Goal: Answer question/provide support: Share knowledge or assist other users

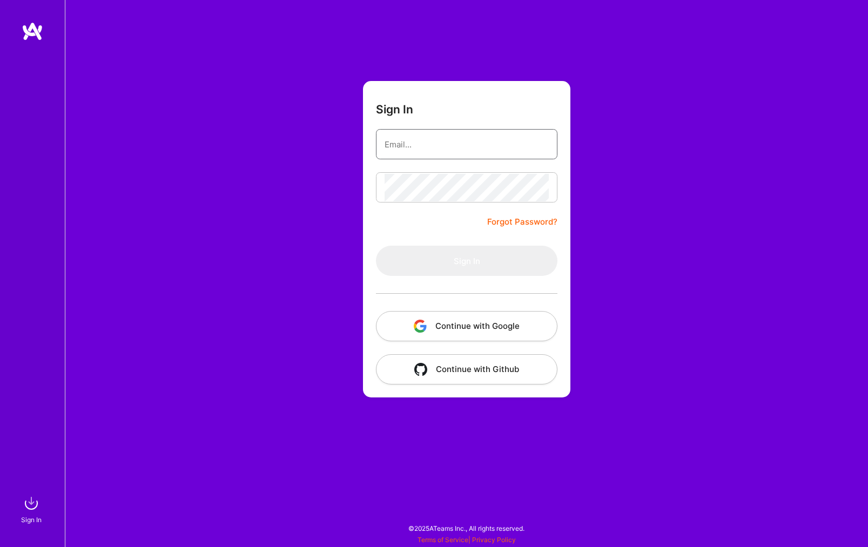
type input "[EMAIL_ADDRESS][DOMAIN_NAME]"
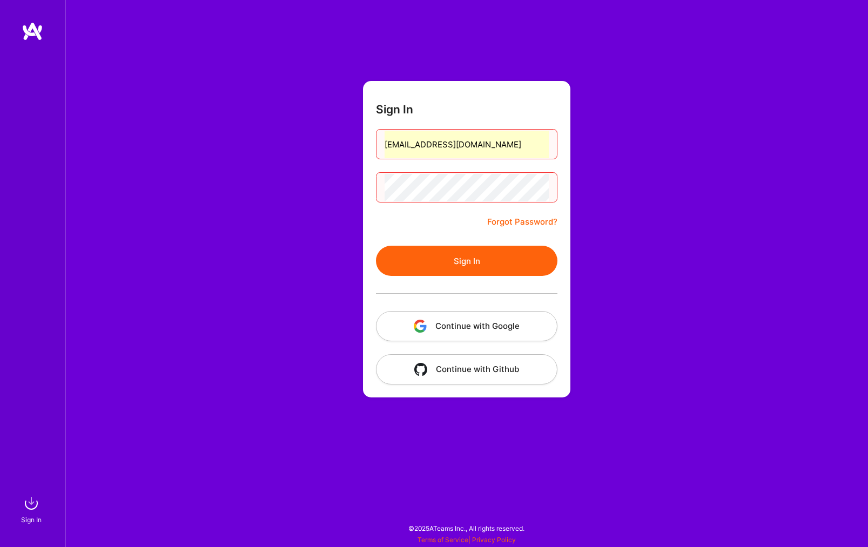
click at [464, 267] on button "Sign In" at bounding box center [466, 261] width 181 height 30
click at [482, 322] on button "Continue with Google" at bounding box center [466, 326] width 181 height 30
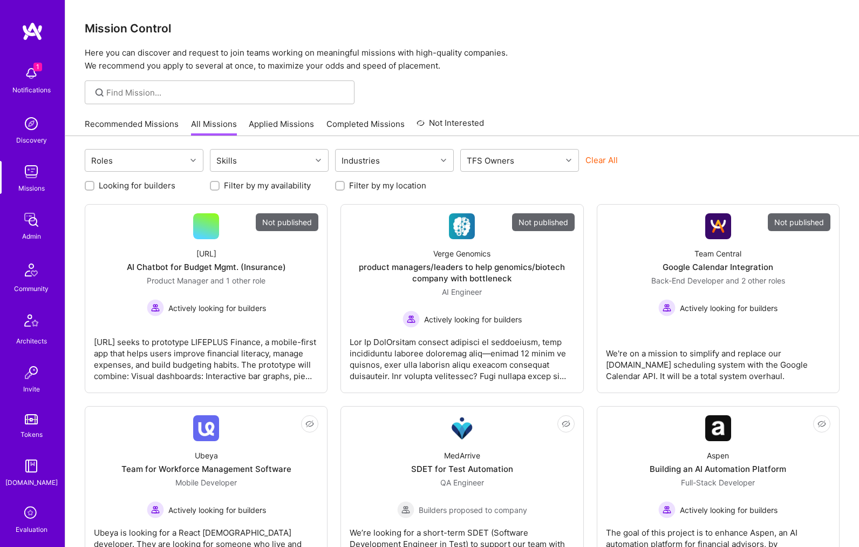
click at [26, 219] on img at bounding box center [32, 220] width 22 height 22
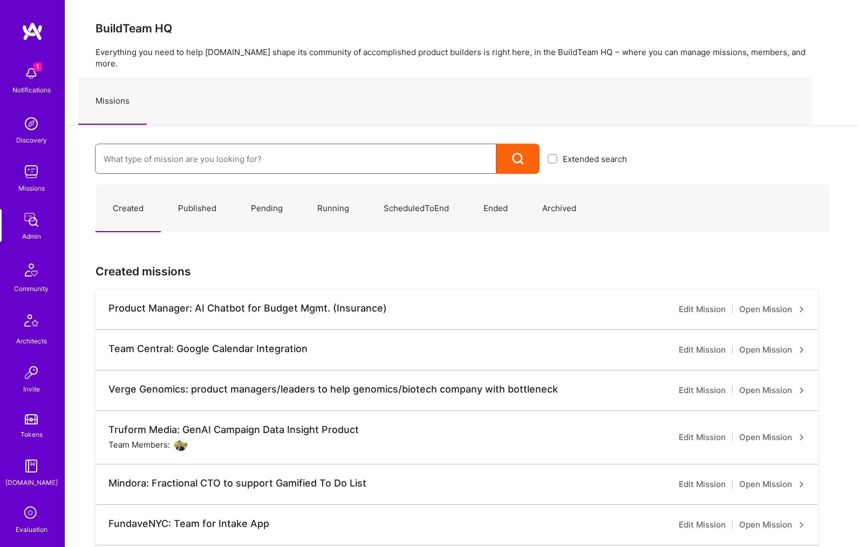
click at [175, 145] on input at bounding box center [296, 159] width 384 height 28
type input "langan"
click at [191, 188] on link "Langan: AI-Copilot for Environmental Site Assessment ( Running )" at bounding box center [365, 194] width 540 height 28
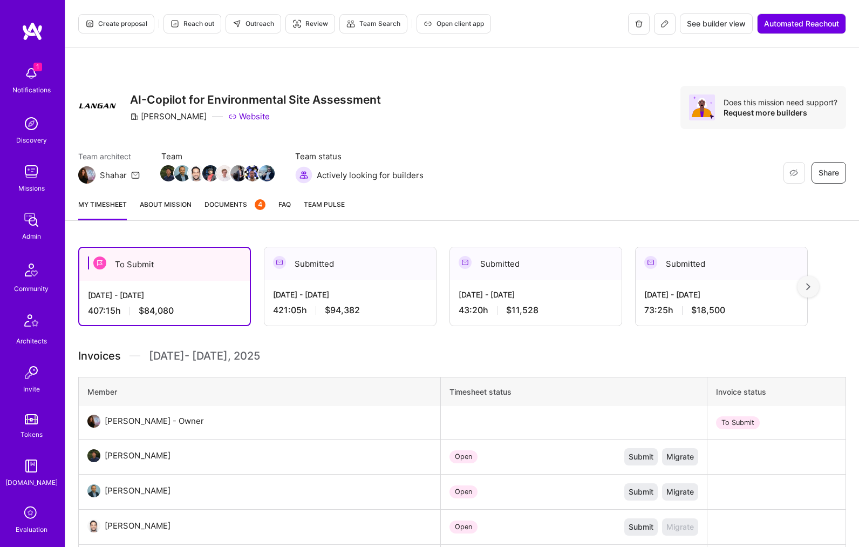
click at [662, 23] on icon at bounding box center [665, 24] width 6 height 6
click at [178, 197] on div "My timesheet About Mission Documents 4 FAQ Team Pulse" at bounding box center [462, 205] width 794 height 31
click at [164, 202] on link "About Mission" at bounding box center [166, 210] width 52 height 22
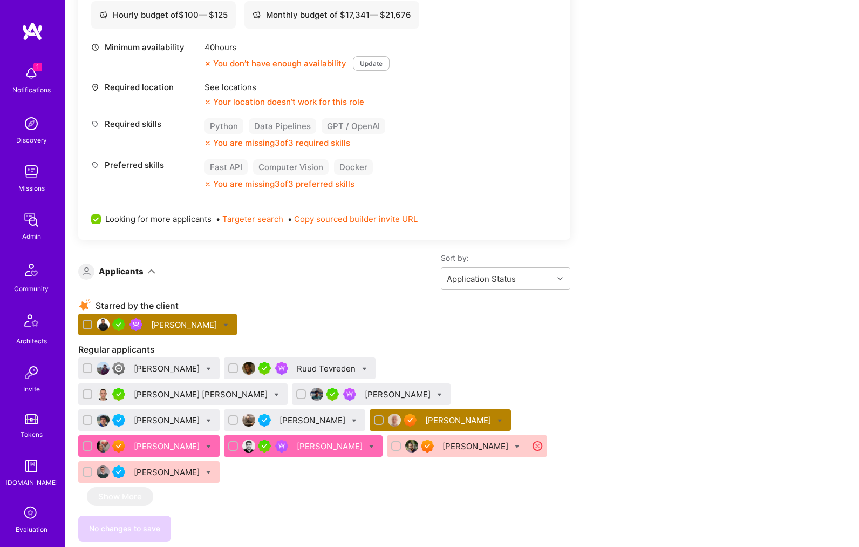
scroll to position [579, 0]
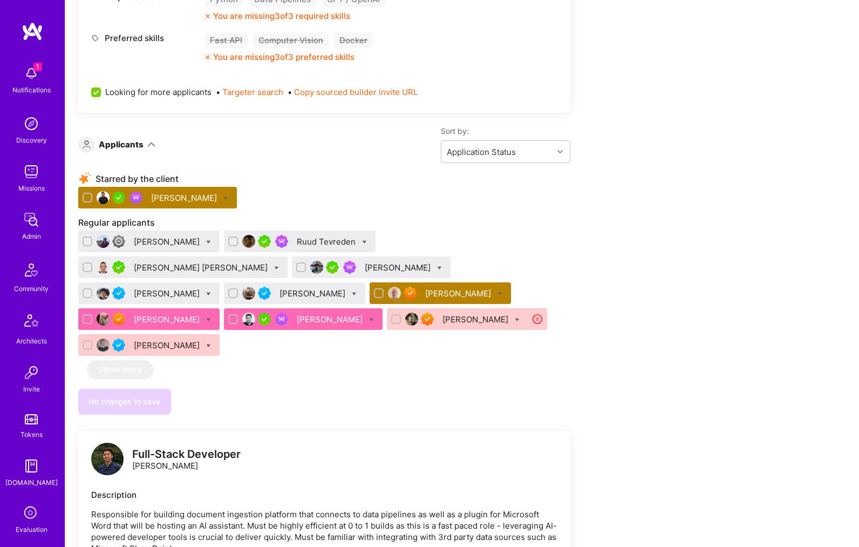
click at [175, 202] on div "[PERSON_NAME]" at bounding box center [185, 197] width 68 height 11
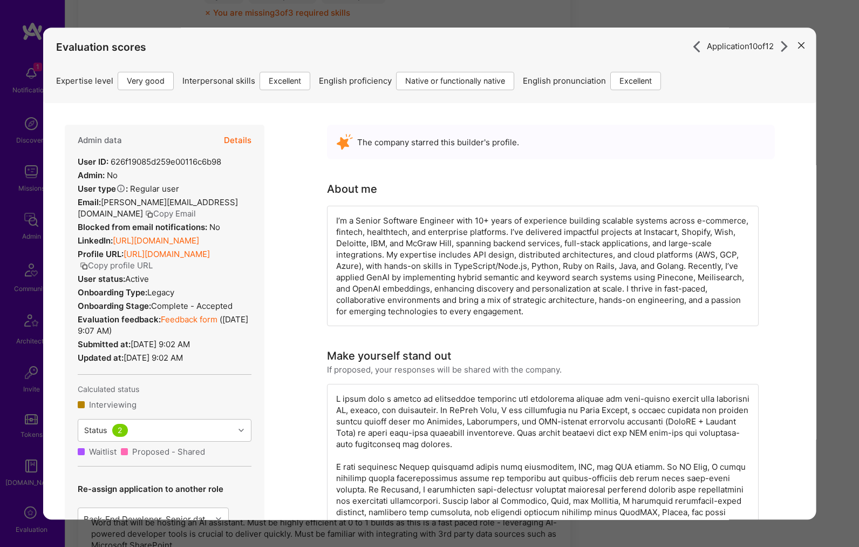
scroll to position [576, 0]
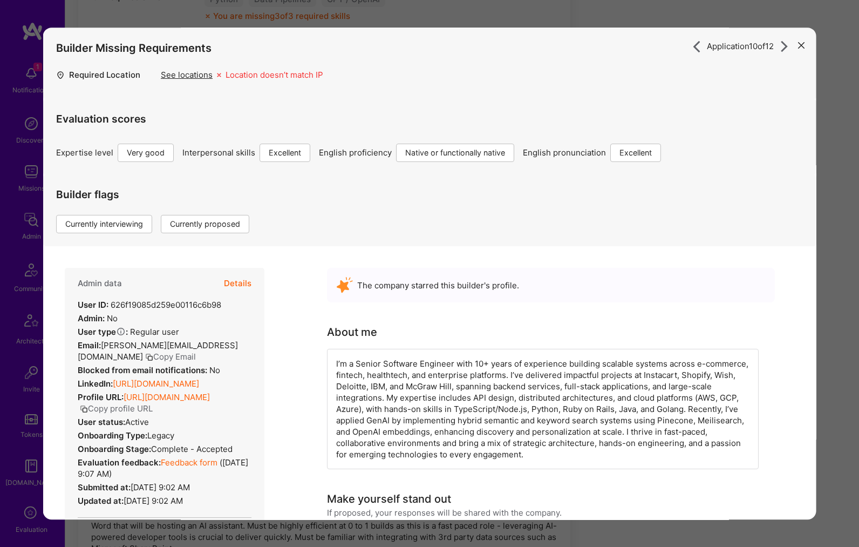
click at [240, 282] on button "Details" at bounding box center [238, 283] width 28 height 31
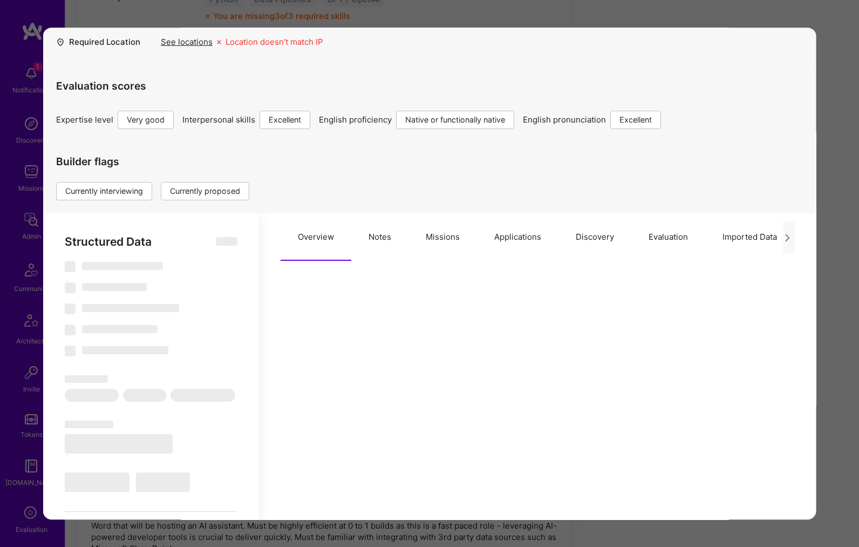
scroll to position [93, 0]
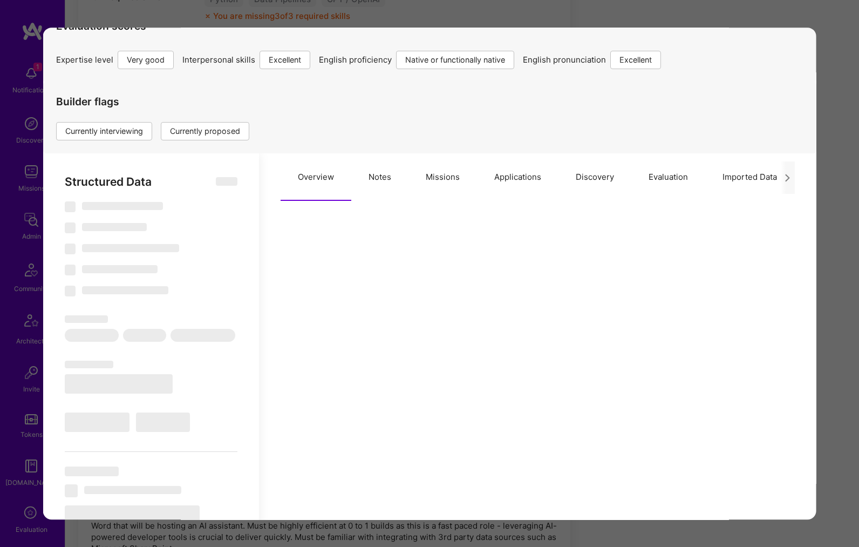
click at [523, 180] on button "Applications" at bounding box center [518, 177] width 82 height 48
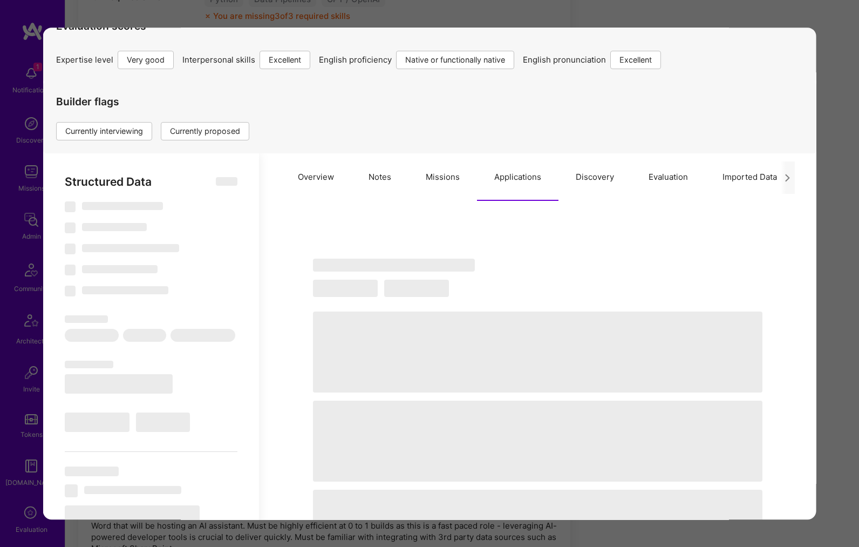
scroll to position [95, 0]
select select "Right Now"
select select "5"
select select "7"
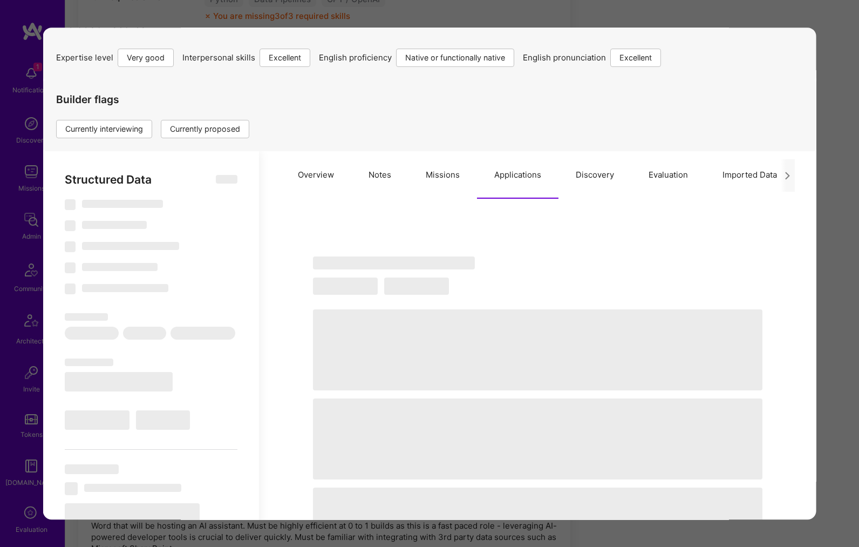
select select "7"
select select "CA"
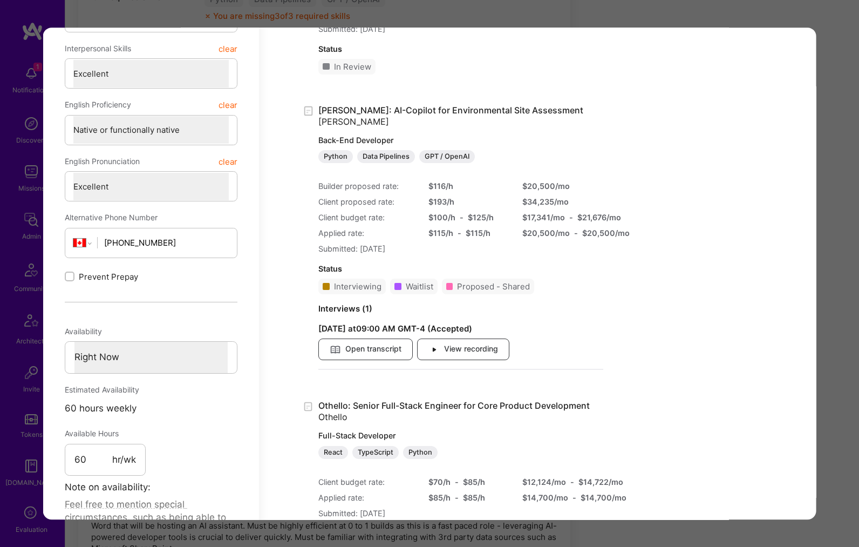
scroll to position [489, 0]
click at [443, 186] on div "$ 116 /h" at bounding box center [469, 187] width 81 height 11
click at [441, 200] on div "$ 193 /h" at bounding box center [469, 203] width 81 height 11
click at [471, 204] on div "$ 193 /h" at bounding box center [469, 203] width 81 height 11
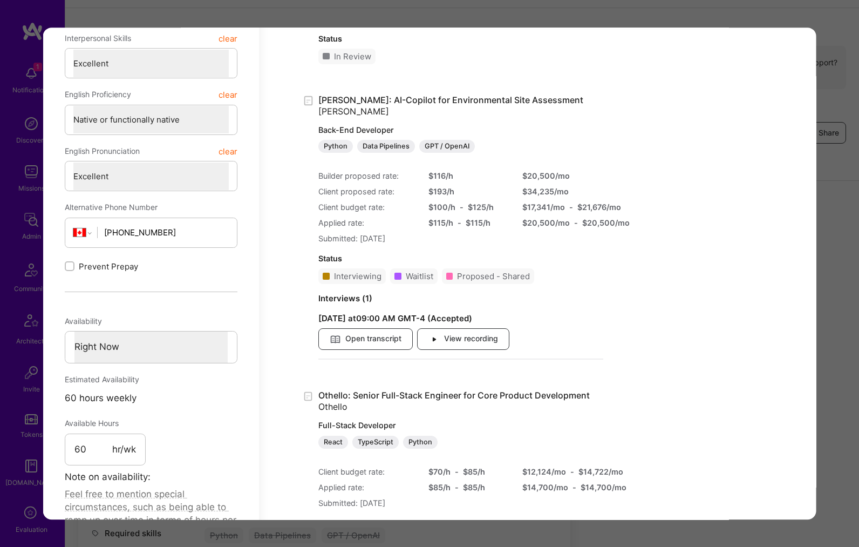
scroll to position [577, 0]
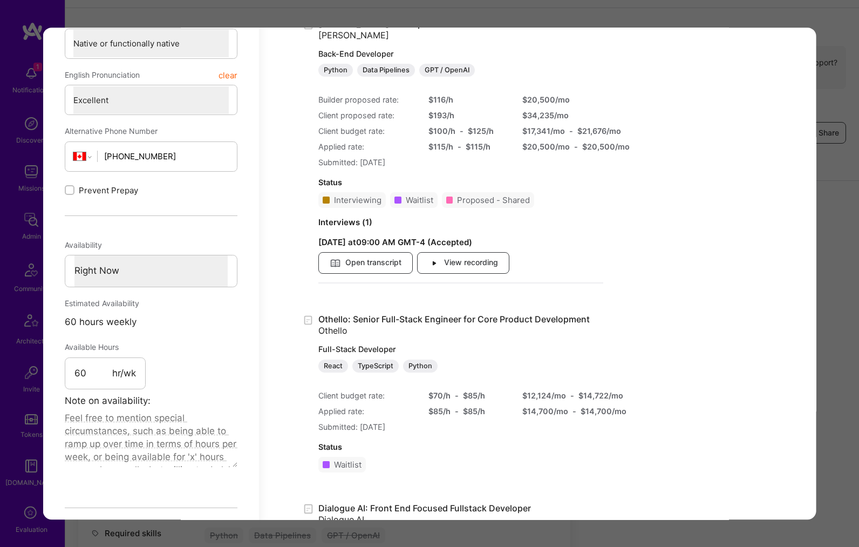
click at [841, 53] on div "Application 10 of 12 Builder Missing Requirements Required Location See locatio…" at bounding box center [429, 273] width 859 height 547
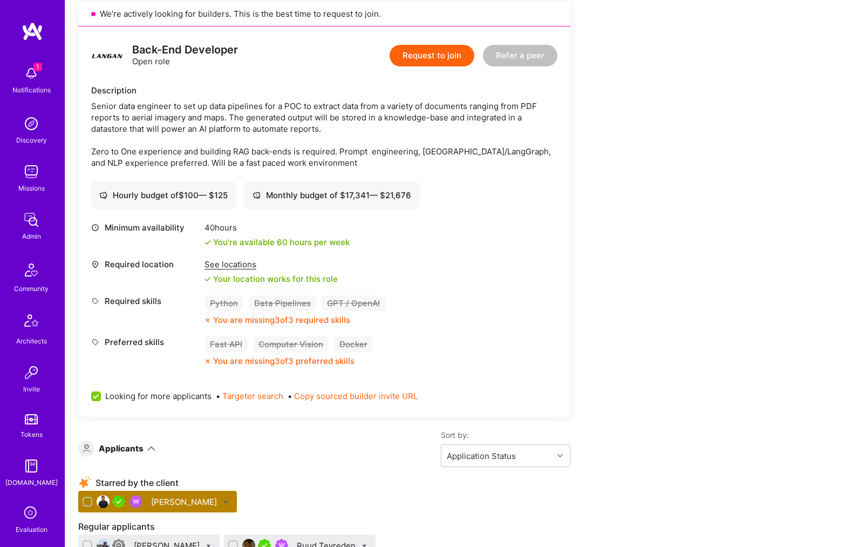
scroll to position [328, 0]
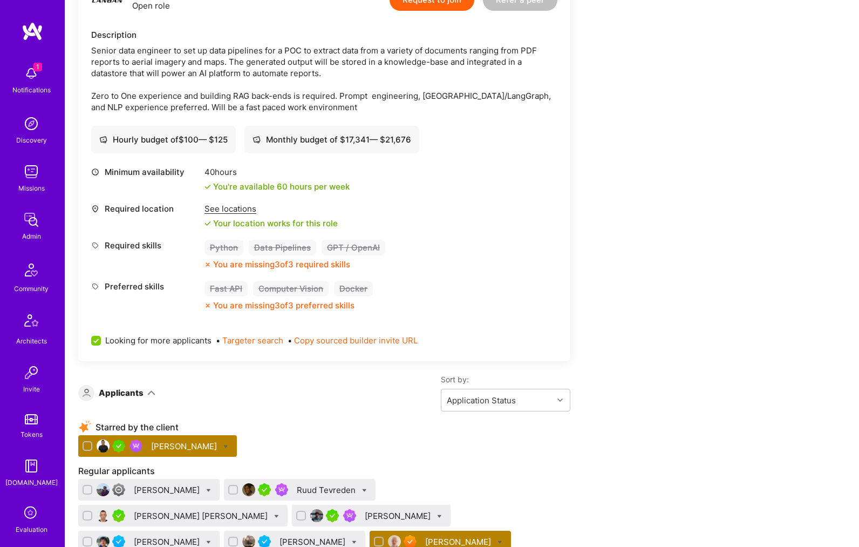
click at [197, 449] on div "[PERSON_NAME]" at bounding box center [185, 446] width 68 height 11
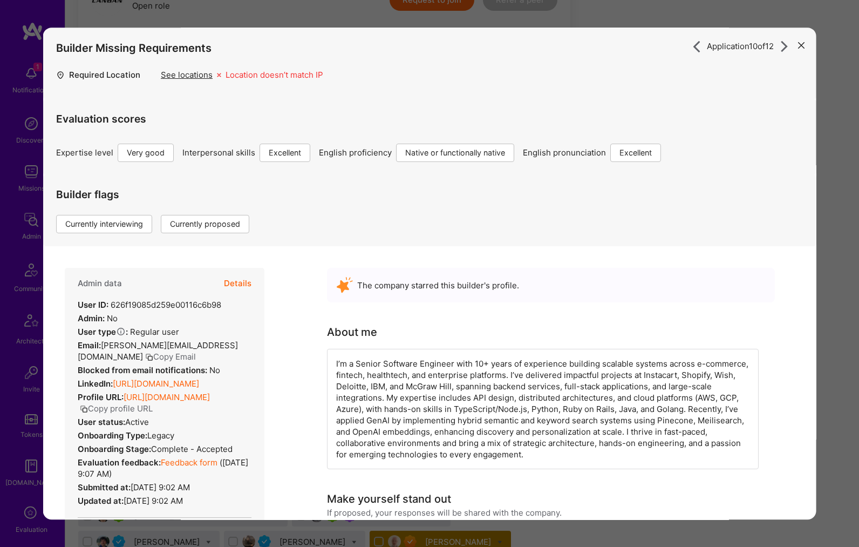
click at [145, 356] on button "Copy Email" at bounding box center [170, 356] width 51 height 11
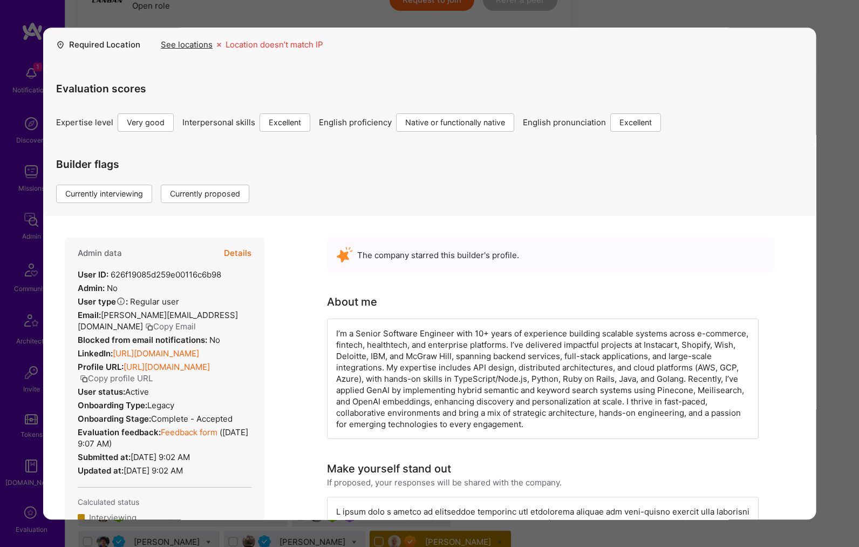
scroll to position [86, 0]
